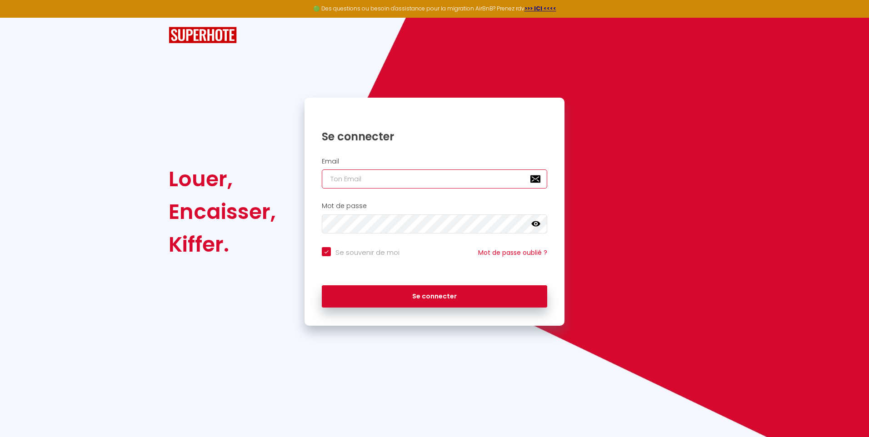
click at [393, 175] on input "email" at bounding box center [434, 178] width 225 height 19
type input "[PERSON_NAME][EMAIL_ADDRESS][DOMAIN_NAME]"
click at [322, 285] on button "Se connecter" at bounding box center [434, 296] width 225 height 23
checkbox input "true"
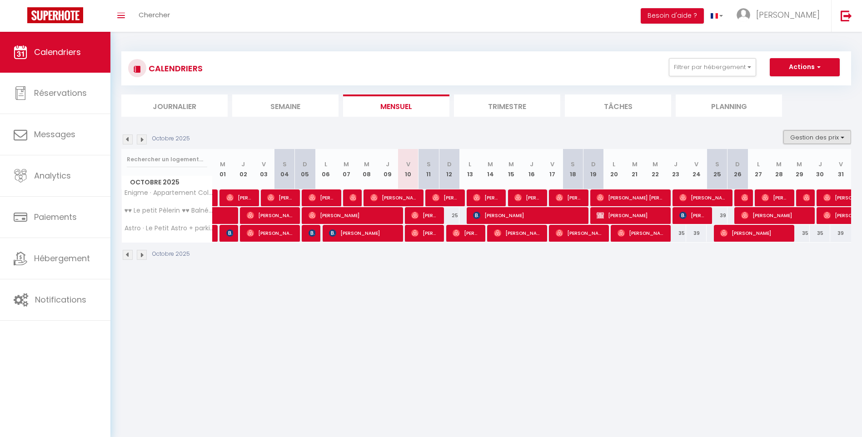
click at [806, 134] on button "Gestion des prix" at bounding box center [817, 137] width 68 height 14
click at [807, 159] on li "Nb Nuits minimum" at bounding box center [810, 166] width 82 height 16
click at [819, 141] on button "Gestion des prix" at bounding box center [817, 137] width 68 height 14
click at [808, 169] on input "Nb Nuits minimum" at bounding box center [810, 165] width 82 height 9
checkbox input "true"
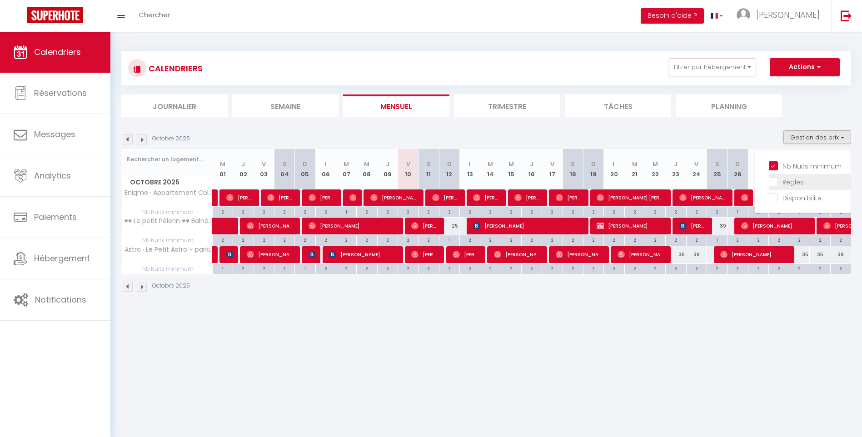
click at [793, 183] on input "Règles" at bounding box center [810, 181] width 82 height 9
checkbox input "true"
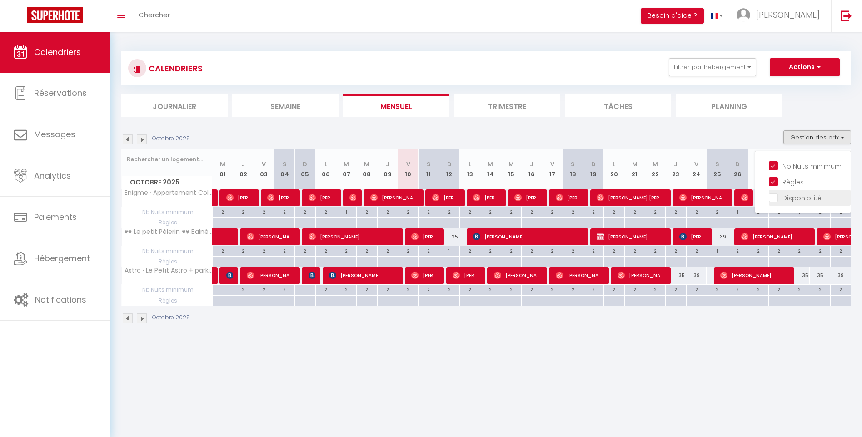
click at [788, 196] on input "Disponibilité" at bounding box center [810, 197] width 82 height 9
checkbox input "true"
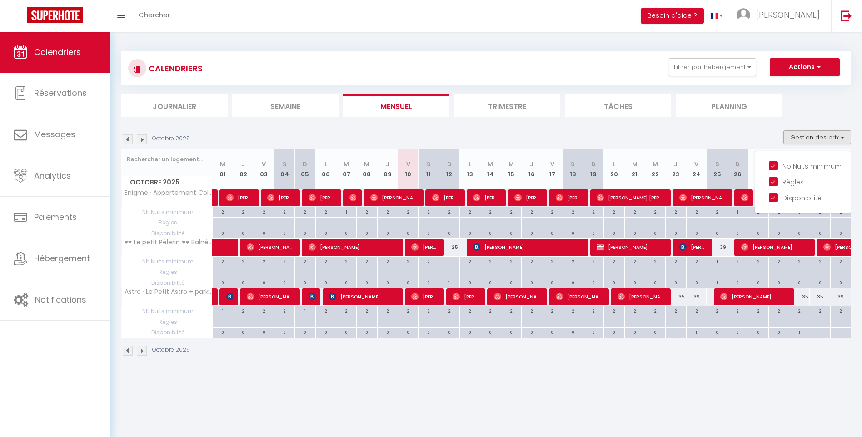
click at [350, 385] on body "🟢 Des questions ou besoin d'assistance pour la migration AirBnB? Prenez rdv >>>…" at bounding box center [431, 250] width 862 height 437
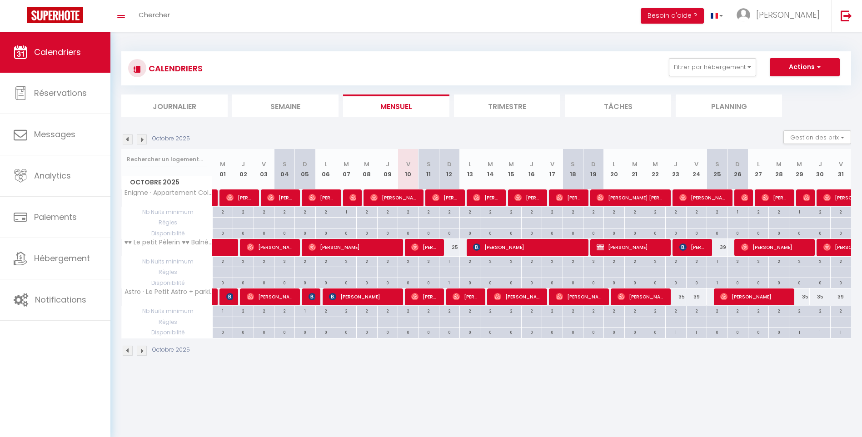
click at [141, 140] on img at bounding box center [142, 139] width 10 height 10
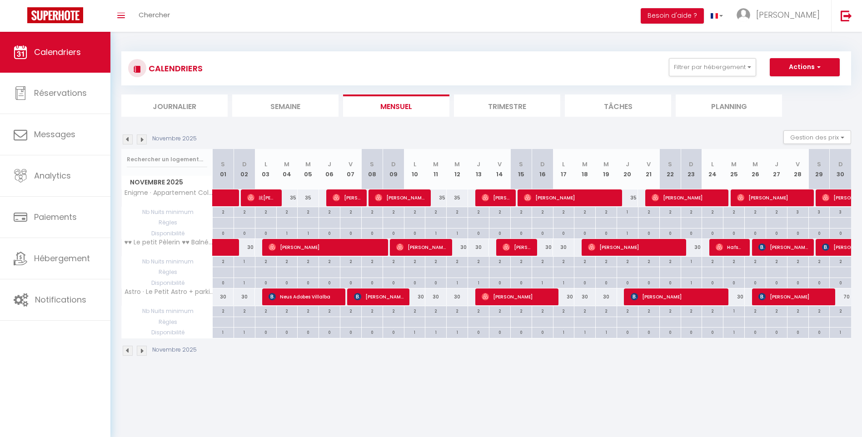
click at [139, 138] on img at bounding box center [142, 139] width 10 height 10
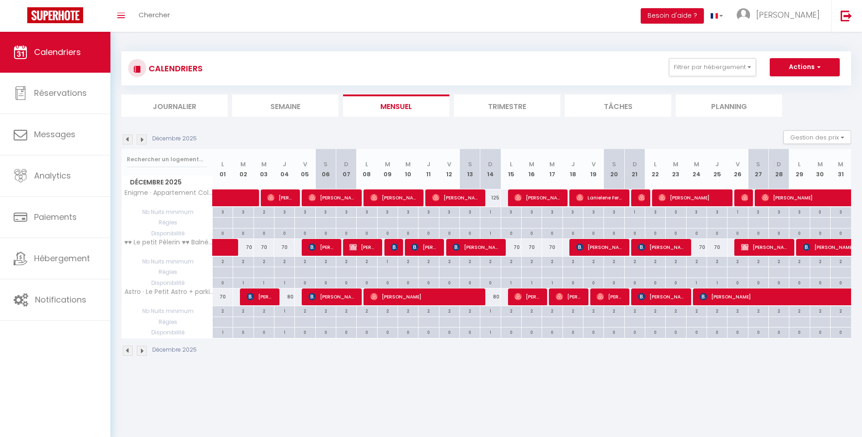
click at [142, 139] on img at bounding box center [142, 139] width 10 height 10
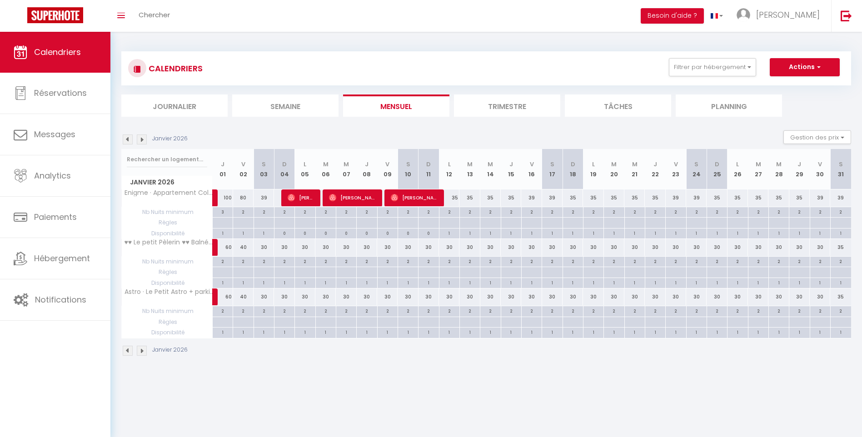
click at [146, 142] on img at bounding box center [142, 139] width 10 height 10
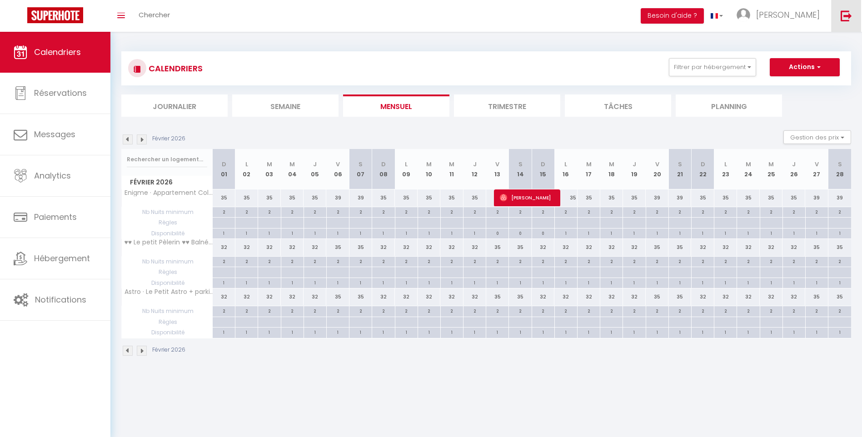
click at [847, 11] on img at bounding box center [846, 15] width 11 height 11
